Goal: Obtain resource: Obtain resource

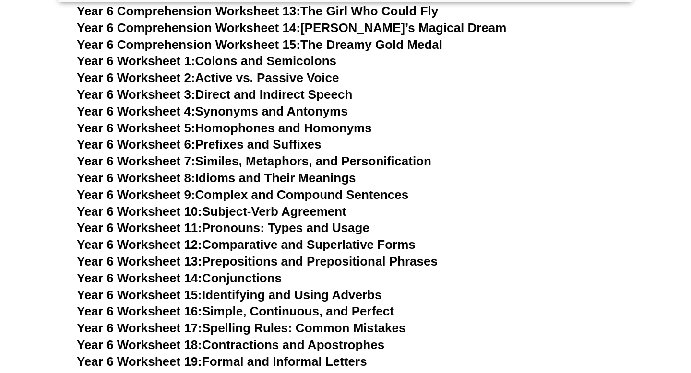
scroll to position [5231, 0]
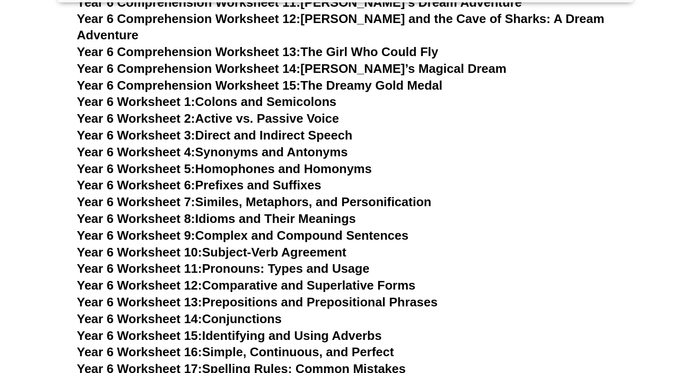
click at [286, 95] on link "Year 6 Worksheet 1: Colons and Semicolons" at bounding box center [207, 102] width 260 height 14
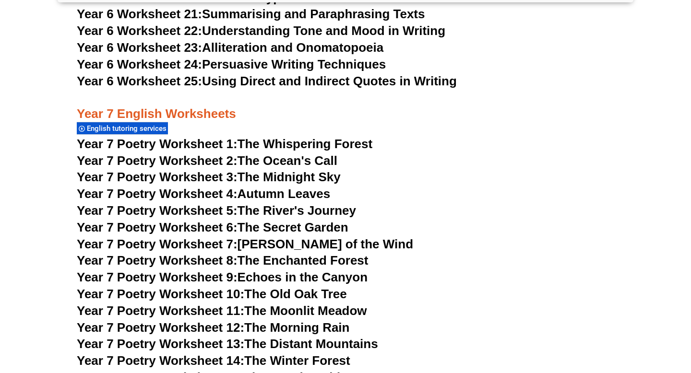
scroll to position [417, 0]
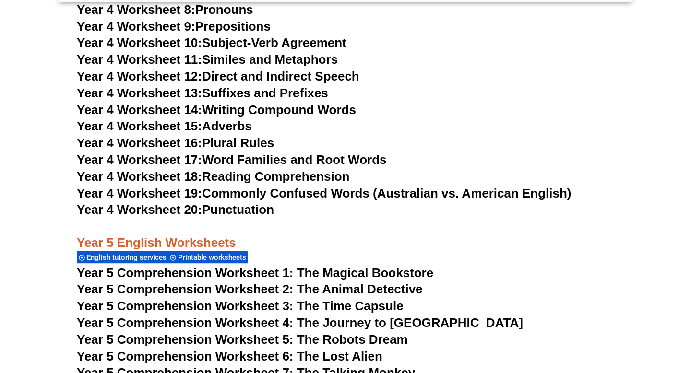
scroll to position [4048, 0]
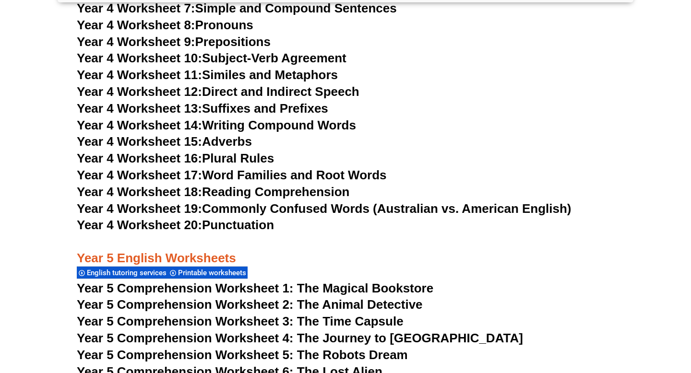
click at [306, 289] on span "Year 5 Comprehension Worksheet 1: The Magical Bookstore" at bounding box center [255, 288] width 357 height 14
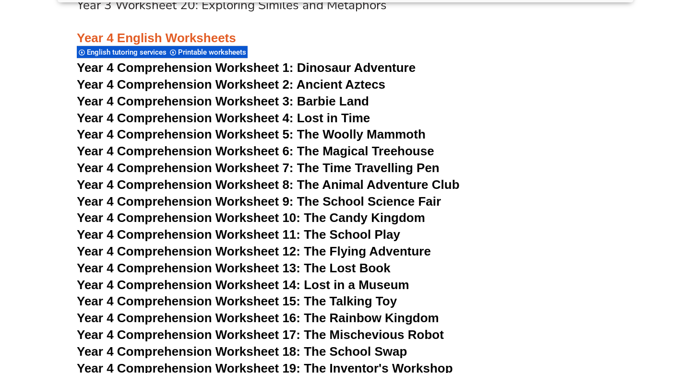
scroll to position [3534, 0]
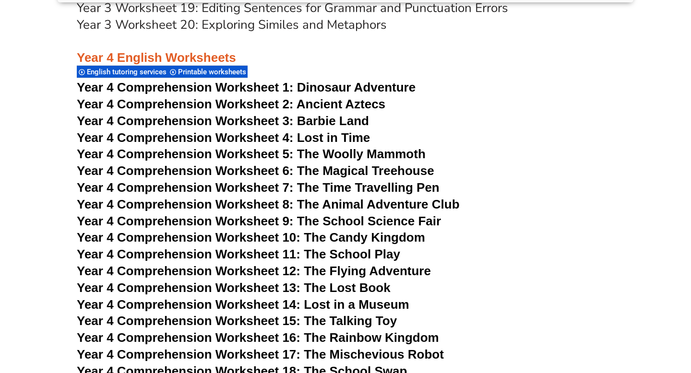
click at [243, 88] on span "Year 4 Comprehension Worksheet 1:" at bounding box center [185, 87] width 217 height 14
click at [344, 125] on span "Year 4 Comprehension Worksheet 3: Barbie Land" at bounding box center [223, 121] width 292 height 14
